Goal: Task Accomplishment & Management: Manage account settings

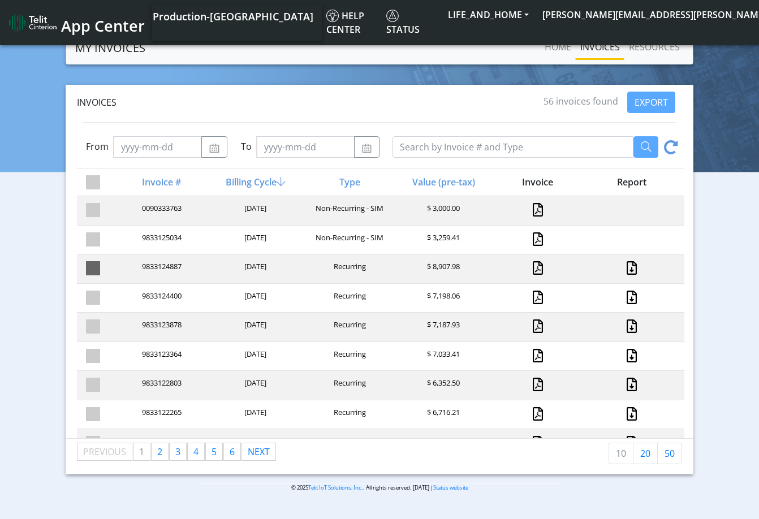
click at [94, 269] on span at bounding box center [93, 268] width 14 height 14
click at [110, 269] on input "checkbox" at bounding box center [113, 264] width 7 height 7
checkbox input "true"
click at [555, 44] on link "Home" at bounding box center [558, 47] width 36 height 23
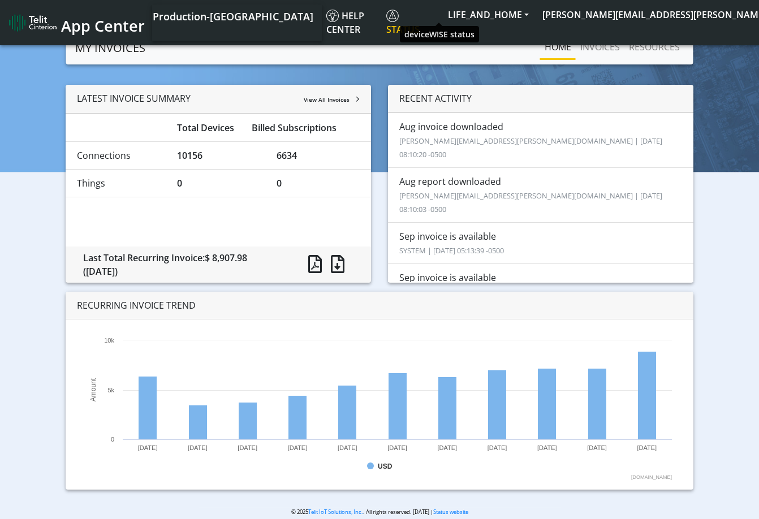
click at [420, 19] on span "Status" at bounding box center [402, 23] width 33 height 26
drag, startPoint x: 721, startPoint y: 109, endPoint x: 726, endPoint y: 105, distance: 6.0
click at [723, 108] on div "LATEST INVOICE SUMMARY View All Invoices Total Devices Billed Subscriptions Con…" at bounding box center [379, 292] width 742 height 414
click at [378, 75] on section "MY INVOICES Home INVOICES RESOURCES LATEST INVOICE SUMMARY View All Invoices To…" at bounding box center [379, 282] width 759 height 503
click at [735, 136] on div "LATEST INVOICE SUMMARY View All Invoices Total Devices Billed Subscriptions Con…" at bounding box center [379, 292] width 742 height 414
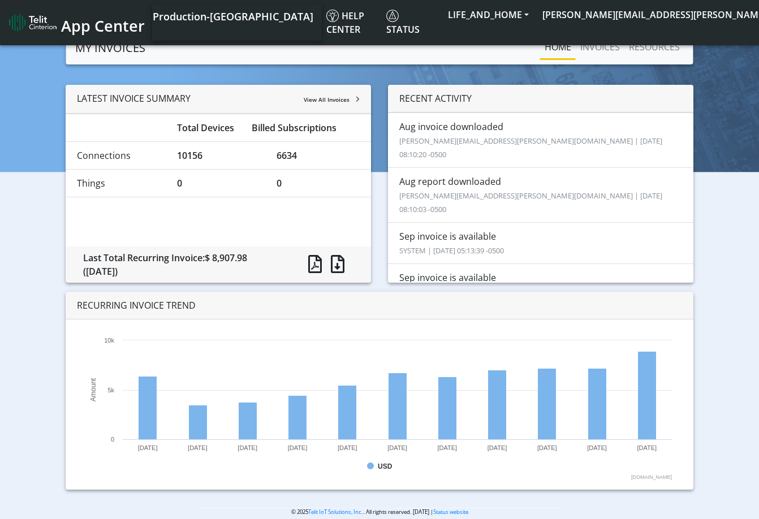
click at [105, 23] on span "App Center" at bounding box center [103, 25] width 84 height 21
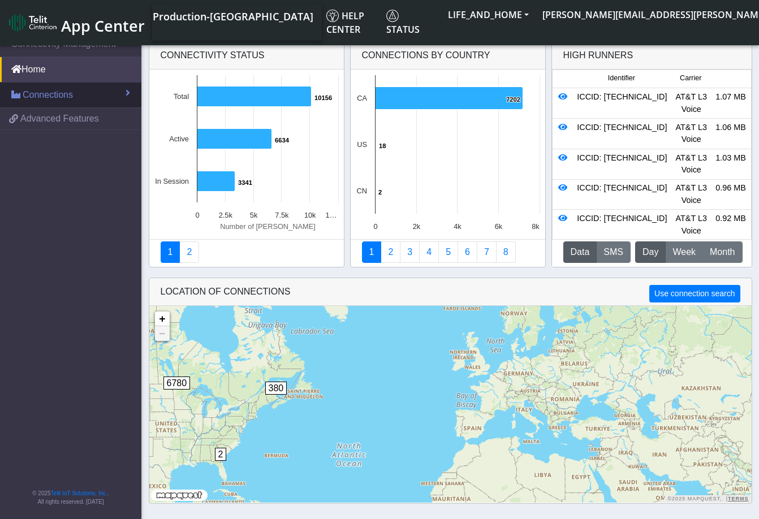
click at [114, 98] on link "Connections" at bounding box center [70, 95] width 141 height 25
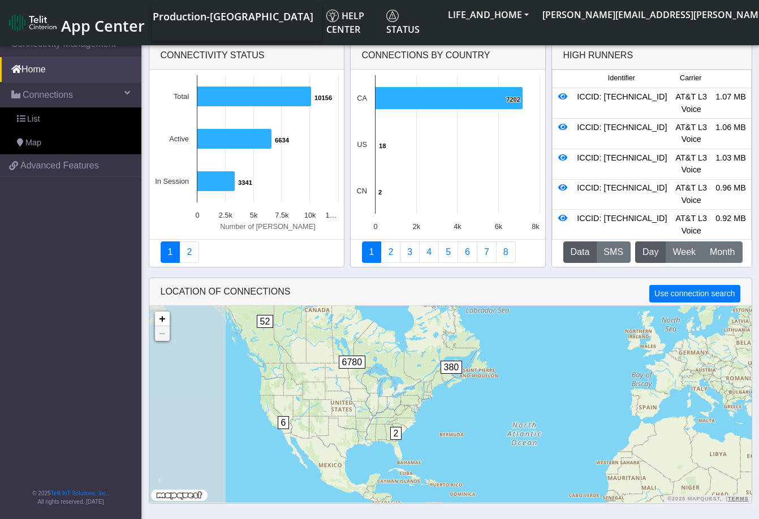
drag, startPoint x: 351, startPoint y: 412, endPoint x: 534, endPoint y: 393, distance: 183.7
click at [534, 393] on div "2 2 6 52 380 6780 + − ©2025 MapQuest, | Terms" at bounding box center [450, 404] width 602 height 197
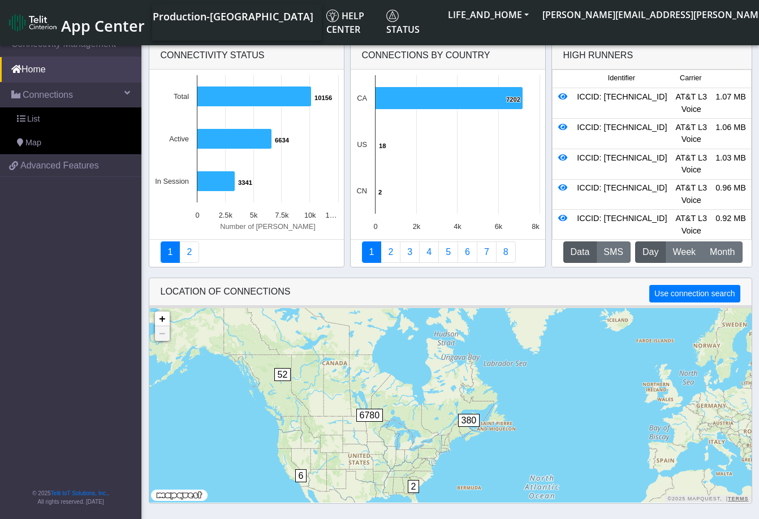
drag, startPoint x: 368, startPoint y: 404, endPoint x: 387, endPoint y: 451, distance: 51.3
click at [387, 455] on div "2 2 6 52 380 6780 + − ©2025 MapQuest, | Terms" at bounding box center [450, 404] width 602 height 197
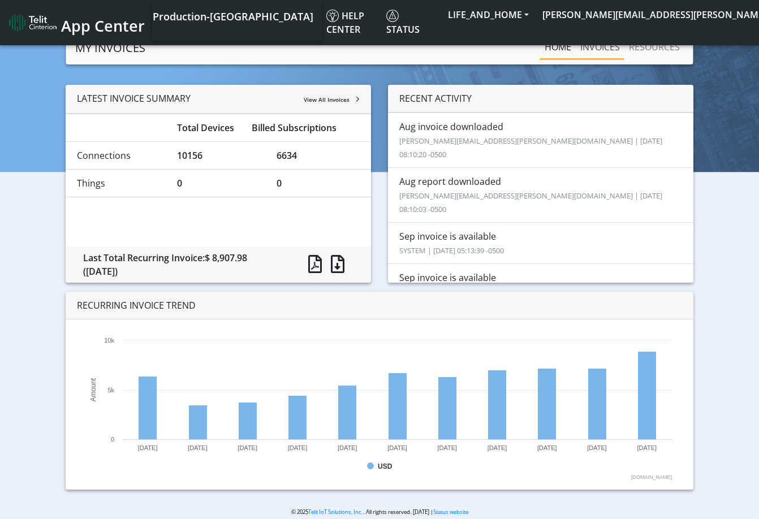
click at [600, 49] on link "INVOICES" at bounding box center [600, 47] width 49 height 23
